Goal: Transaction & Acquisition: Download file/media

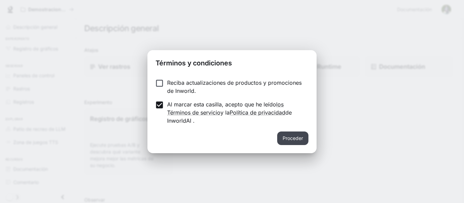
click at [284, 139] on font "Proceder" at bounding box center [292, 138] width 20 height 6
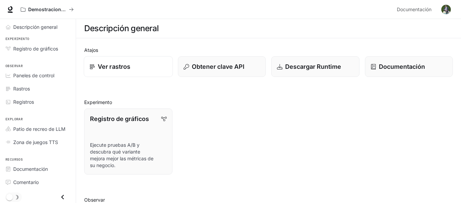
click at [105, 68] on font "Ver rastros" at bounding box center [114, 66] width 33 height 7
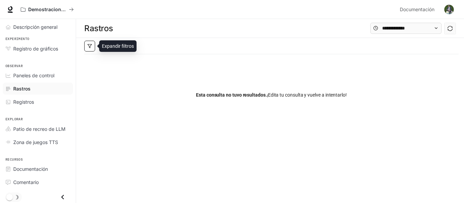
click at [90, 45] on icon "button" at bounding box center [89, 46] width 5 height 5
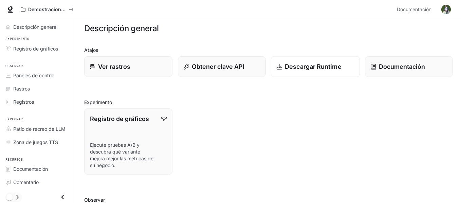
click at [326, 65] on font "Descargar Runtime" at bounding box center [313, 66] width 57 height 7
